Goal: Information Seeking & Learning: Learn about a topic

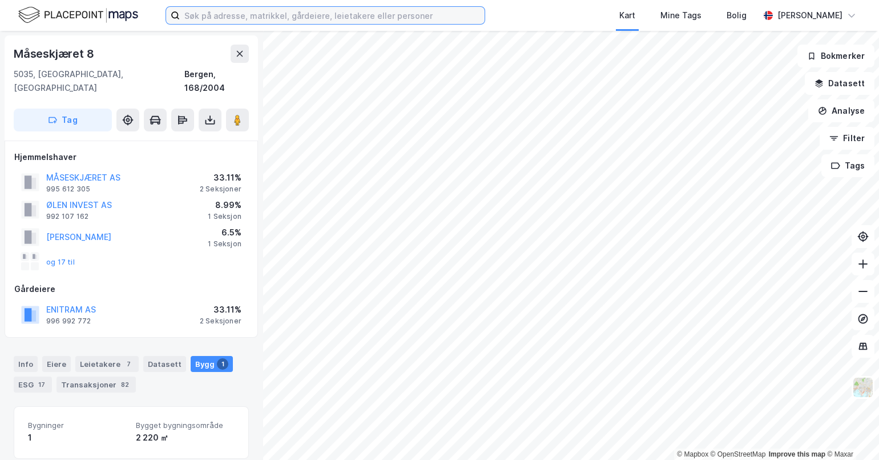
click at [223, 17] on input at bounding box center [332, 15] width 305 height 17
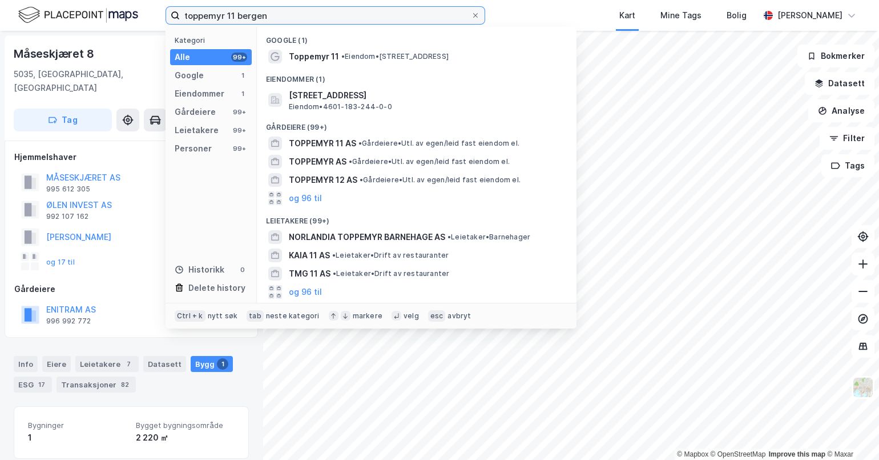
drag, startPoint x: 277, startPoint y: 14, endPoint x: 107, endPoint y: 9, distance: 170.2
click at [107, 9] on div "toppemyr 11 bergen Kategori Alle 99+ Google 1 Eiendommer 1 Gårdeiere 99+ Leieta…" at bounding box center [439, 15] width 879 height 31
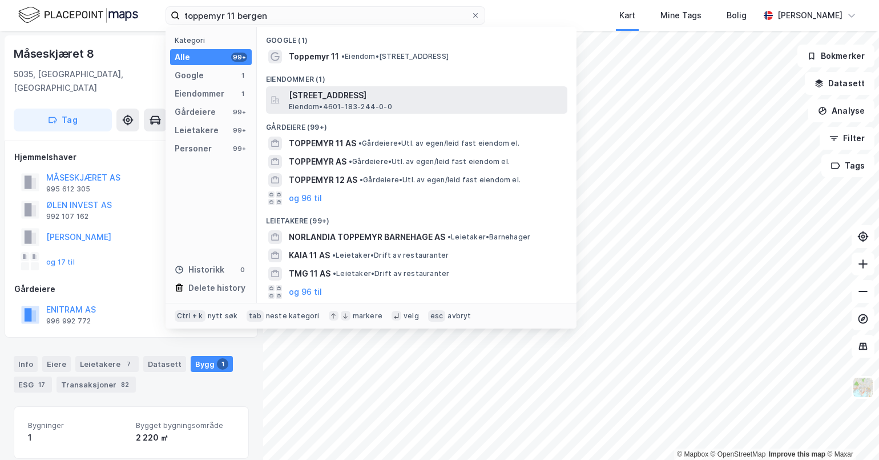
click at [368, 102] on span "Eiendom • 4601-183-244-0-0" at bounding box center [340, 106] width 103 height 9
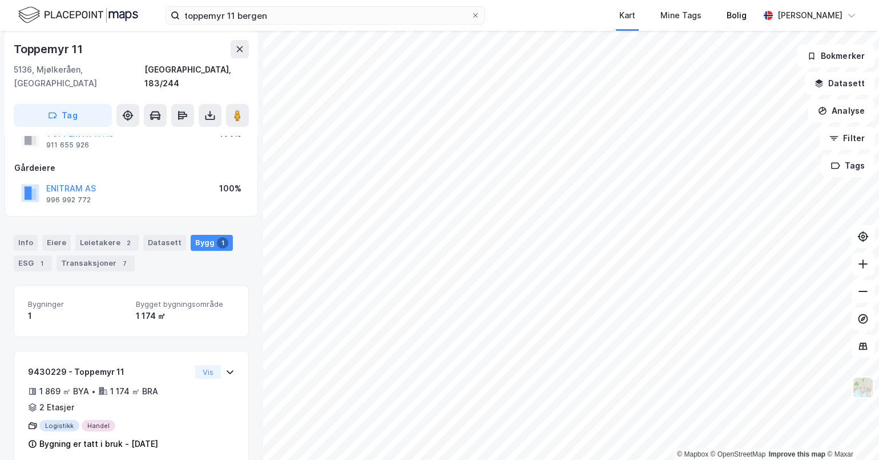
scroll to position [49, 0]
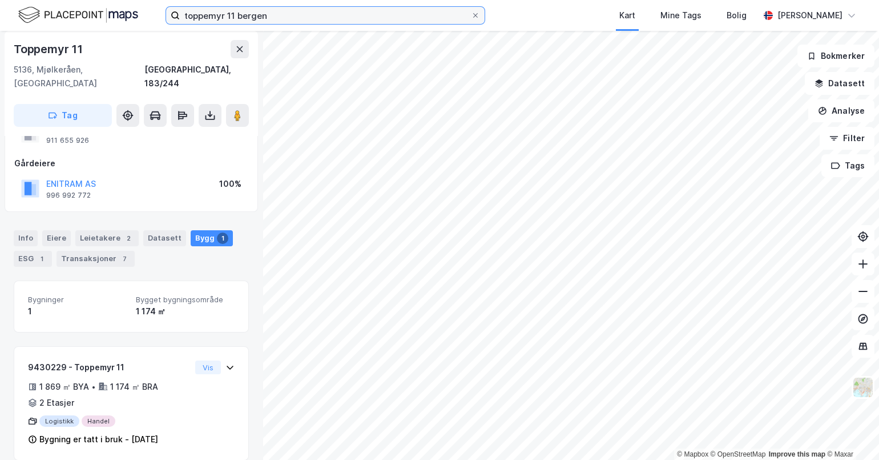
click at [233, 14] on input "toppemyr 11 bergen" at bounding box center [325, 15] width 291 height 17
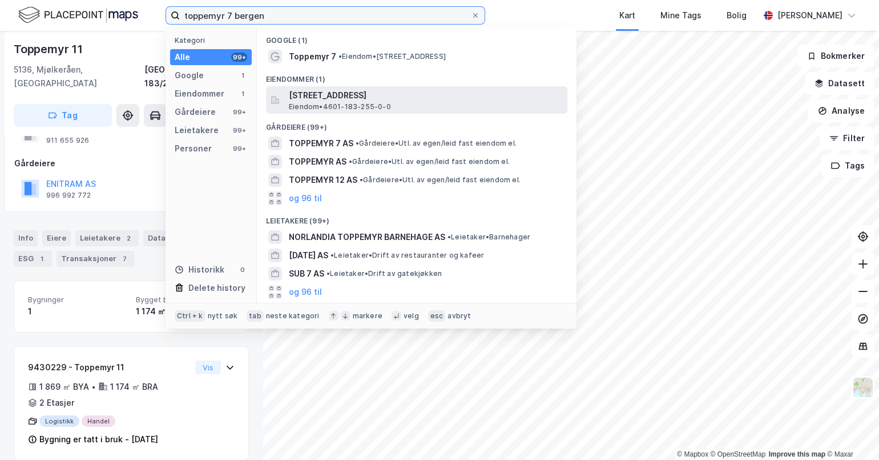
type input "toppemyr 7 bergen"
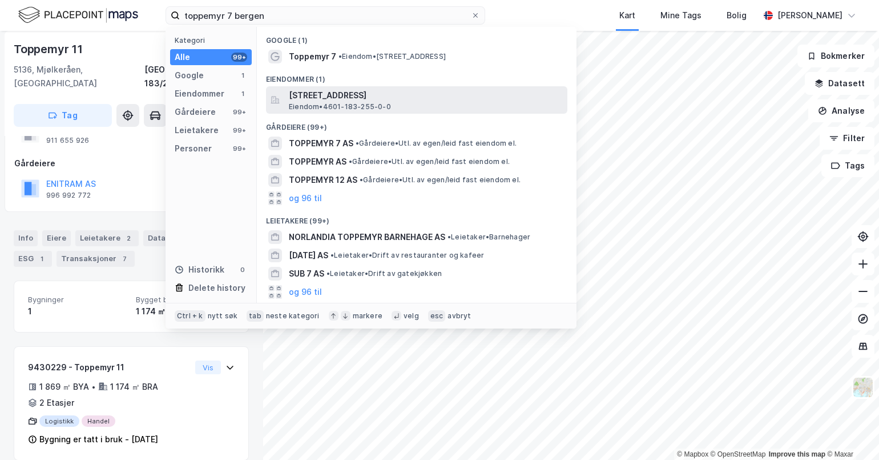
click at [349, 96] on span "Toppemyr 7, 5136, MJØLKERÅEN, BERGEN" at bounding box center [426, 95] width 274 height 14
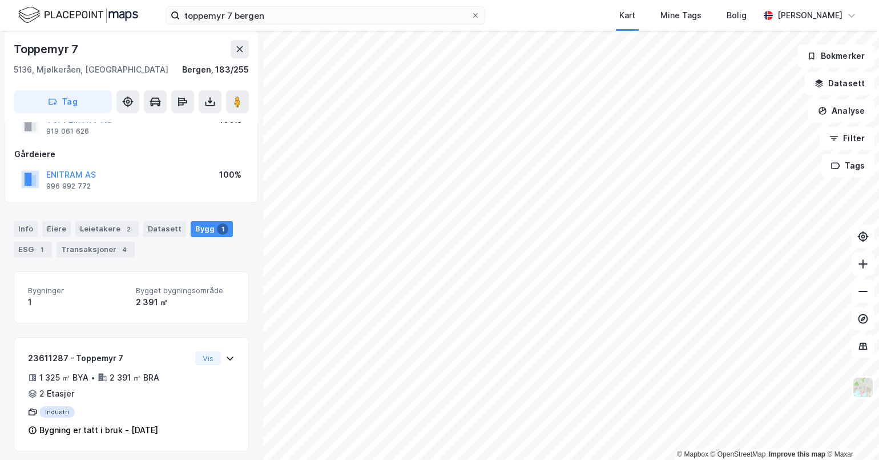
scroll to position [49, 0]
